Goal: Transaction & Acquisition: Book appointment/travel/reservation

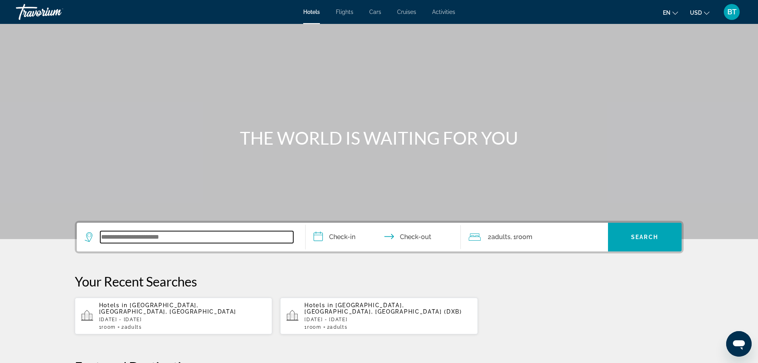
click at [165, 239] on input "Search widget" at bounding box center [196, 237] width 193 height 12
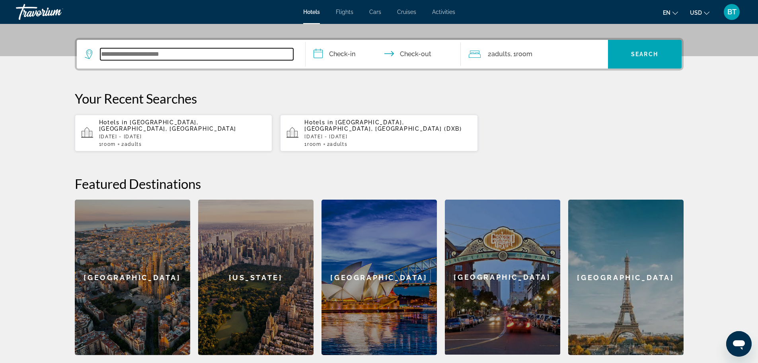
scroll to position [195, 0]
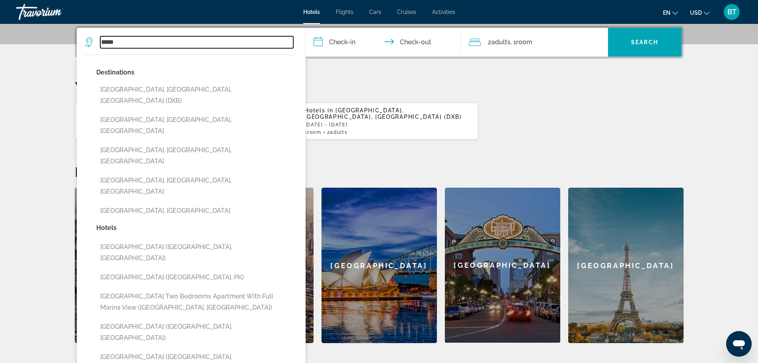
type input "*****"
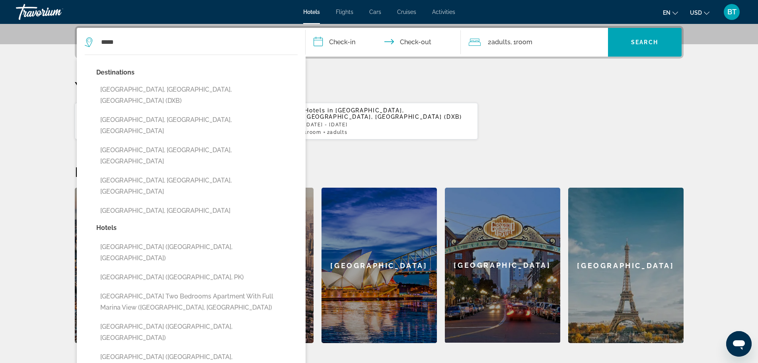
click at [412, 90] on p "Your Recent Searches" at bounding box center [379, 86] width 609 height 16
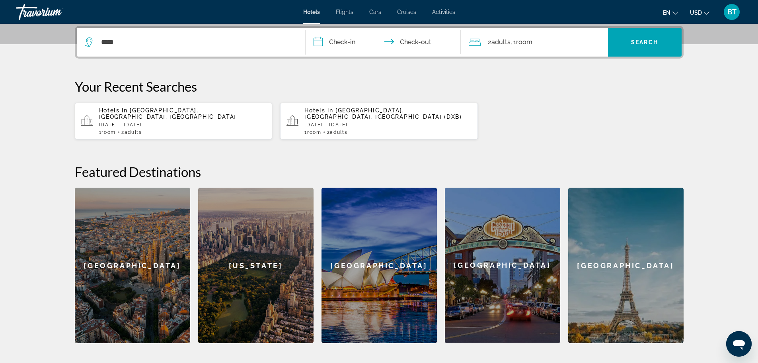
click at [346, 12] on span "Flights" at bounding box center [345, 12] width 18 height 6
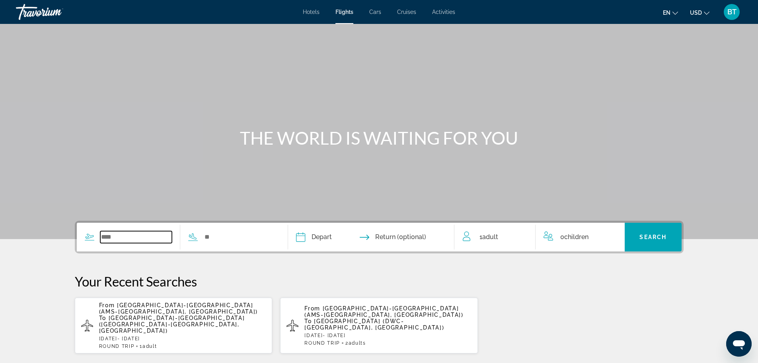
click at [129, 238] on input "Search widget" at bounding box center [136, 237] width 72 height 12
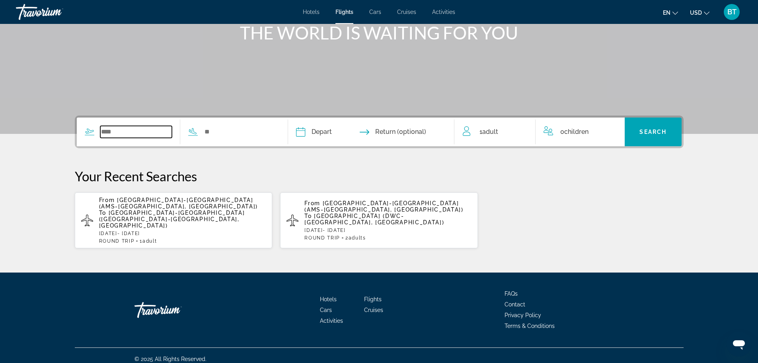
scroll to position [106, 0]
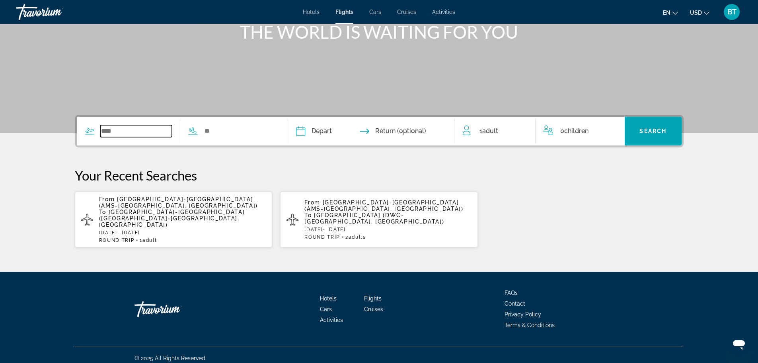
click at [160, 129] on input "Search widget" at bounding box center [136, 131] width 72 height 12
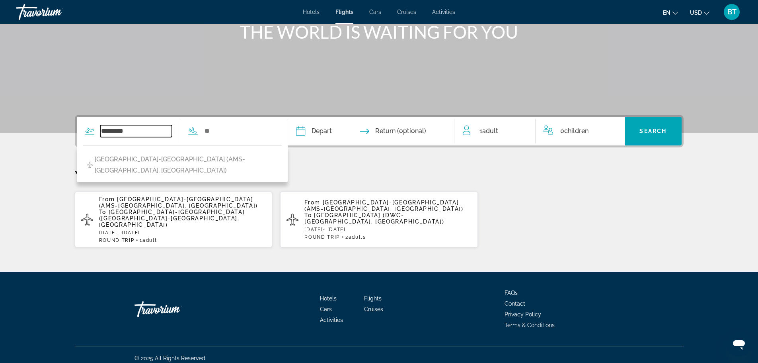
type input "*********"
click at [221, 127] on input "Search widget" at bounding box center [240, 131] width 72 height 12
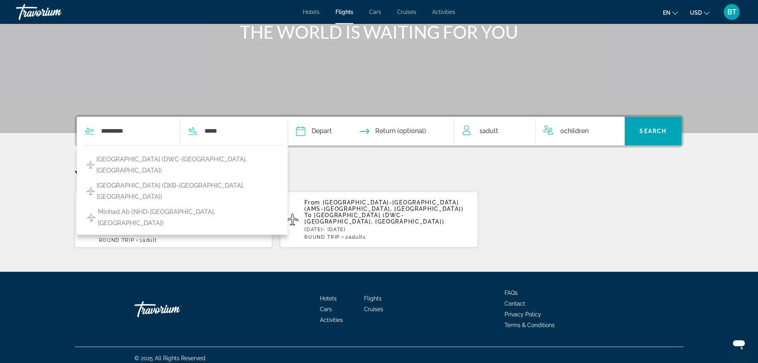
click at [196, 160] on span "[GEOGRAPHIC_DATA] (DWC-[GEOGRAPHIC_DATA], [GEOGRAPHIC_DATA])" at bounding box center [186, 165] width 181 height 22
type input "**********"
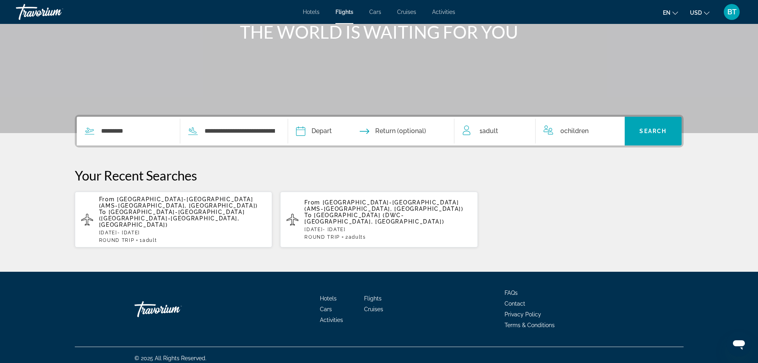
click at [324, 133] on input "Depart date" at bounding box center [335, 132] width 82 height 31
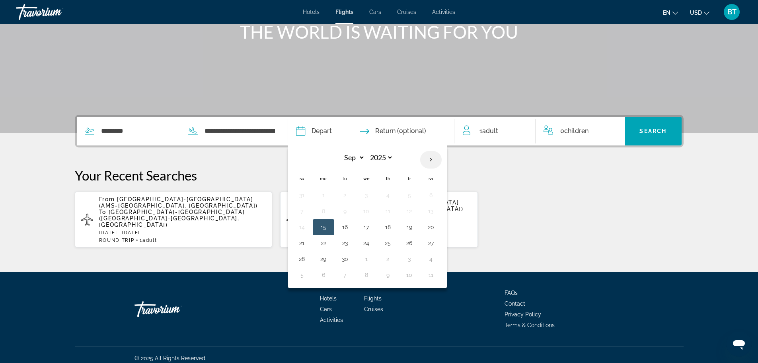
click at [433, 165] on th "Next month" at bounding box center [430, 160] width 21 height 18
select select "*"
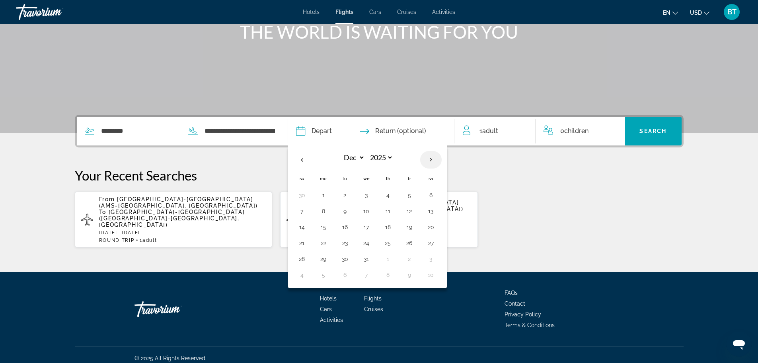
select select "****"
click at [433, 165] on th "Next month" at bounding box center [430, 160] width 21 height 18
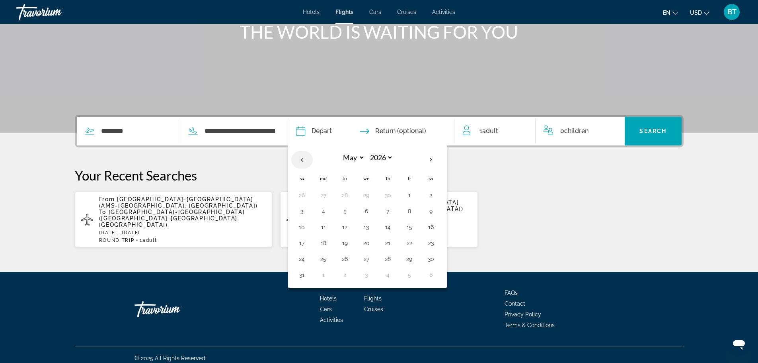
click at [305, 162] on th "Previous month" at bounding box center [301, 160] width 21 height 18
select select "*"
click at [303, 227] on button "12" at bounding box center [302, 226] width 13 height 11
type input "**********"
select select "*"
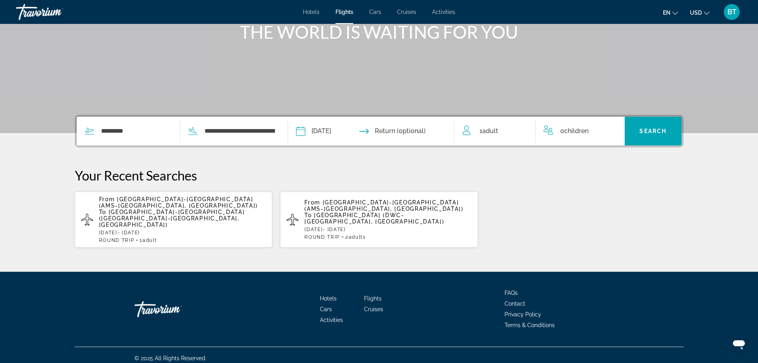
click at [388, 137] on input "Return date" at bounding box center [416, 132] width 82 height 31
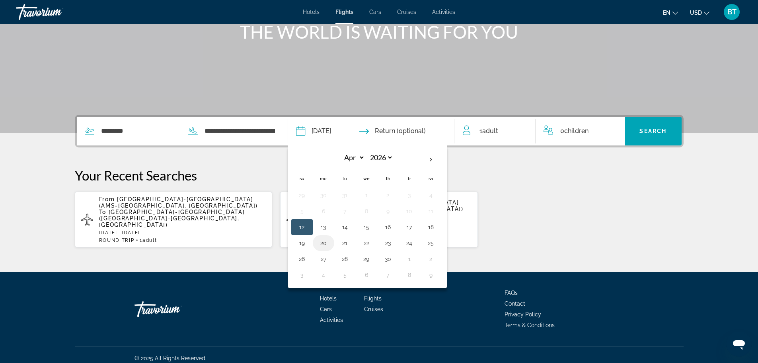
click at [324, 244] on button "20" at bounding box center [323, 242] width 13 height 11
type input "**********"
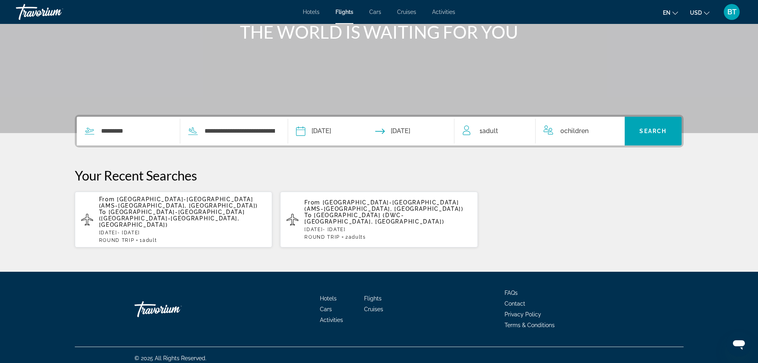
click at [466, 133] on icon "Travelers: 1 adult, 0 children" at bounding box center [468, 130] width 10 height 10
click at [497, 132] on span "Adult" at bounding box center [490, 131] width 16 height 8
click at [523, 131] on icon "Increment adults" at bounding box center [523, 130] width 7 height 10
click at [652, 130] on span "Search" at bounding box center [653, 131] width 27 height 6
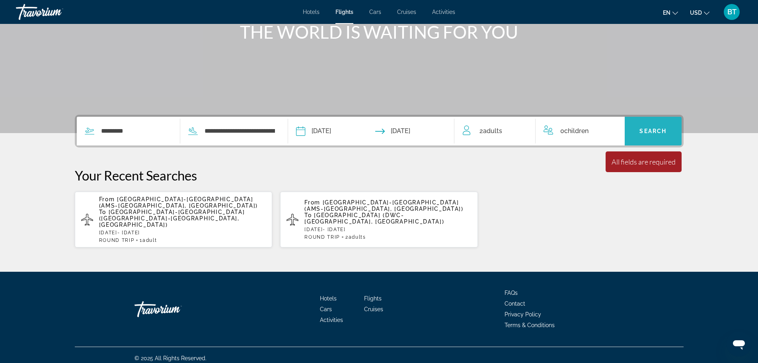
click at [654, 127] on span "Search widget" at bounding box center [653, 130] width 57 height 19
click at [652, 133] on span "Search" at bounding box center [653, 131] width 27 height 6
click at [634, 163] on div "All fields are required" at bounding box center [644, 161] width 64 height 9
click at [378, 212] on span "[GEOGRAPHIC_DATA] (DWC-[GEOGRAPHIC_DATA], [GEOGRAPHIC_DATA])" at bounding box center [375, 218] width 140 height 13
